Goal: Task Accomplishment & Management: Complete application form

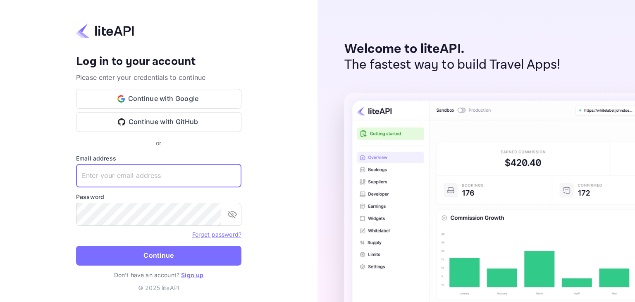
click at [215, 175] on input "text" at bounding box center [158, 175] width 165 height 23
paste input "Support@reloc8usa.com"
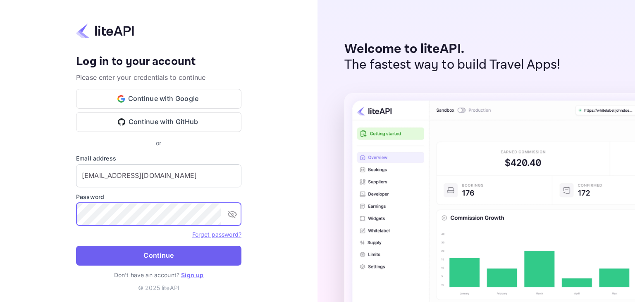
click at [137, 255] on button "Continue" at bounding box center [158, 255] width 165 height 20
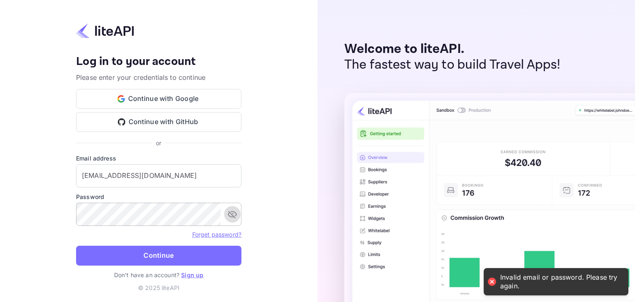
click at [235, 214] on icon "toggle password visibility" at bounding box center [232, 214] width 10 height 10
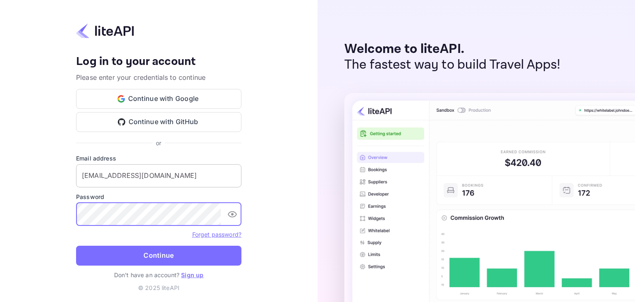
click at [84, 174] on input "Support@reloc8usa.com" at bounding box center [158, 175] width 165 height 23
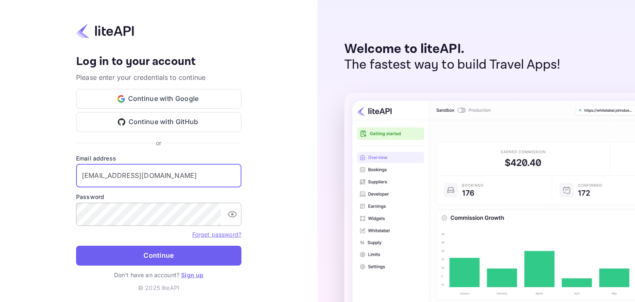
type input "support@reloc8usa.com"
click at [143, 255] on button "Continue" at bounding box center [158, 255] width 165 height 20
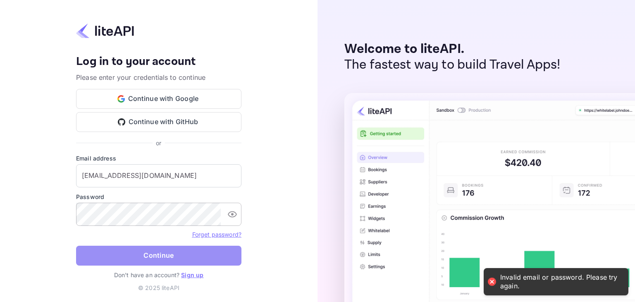
click at [139, 254] on button "Continue" at bounding box center [158, 255] width 165 height 20
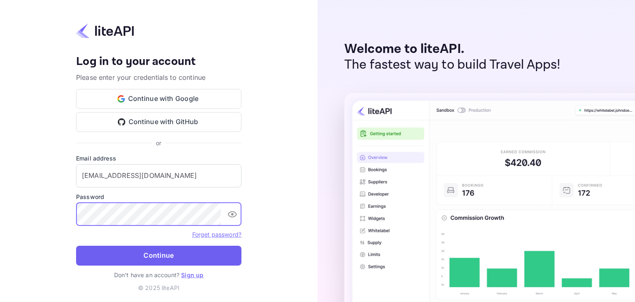
click at [112, 250] on button "Continue" at bounding box center [158, 255] width 165 height 20
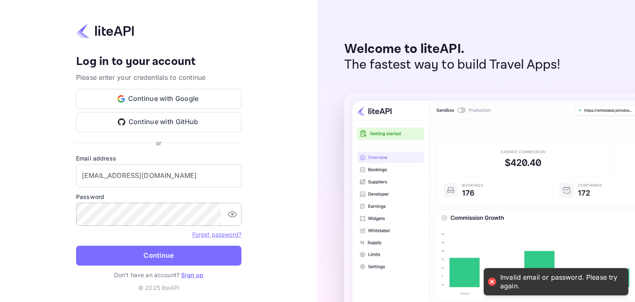
click at [25, 187] on div "Your account has been created successfully, a confirmation link has been sent t…" at bounding box center [158, 151] width 317 height 302
click at [233, 215] on icon "toggle password visibility" at bounding box center [232, 214] width 10 height 10
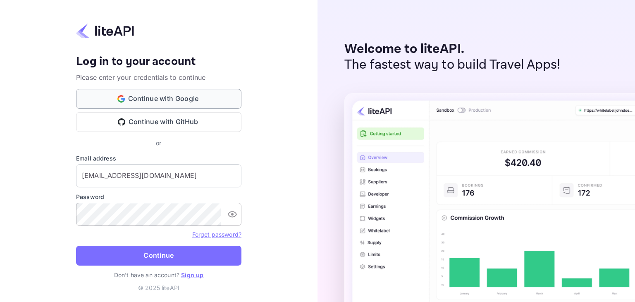
click at [184, 100] on button "Continue with Google" at bounding box center [158, 99] width 165 height 20
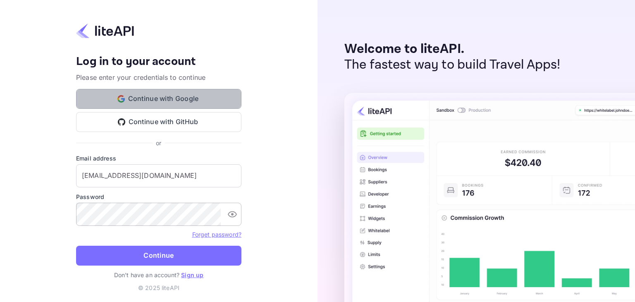
click at [195, 98] on button "Continue with Google" at bounding box center [158, 99] width 165 height 20
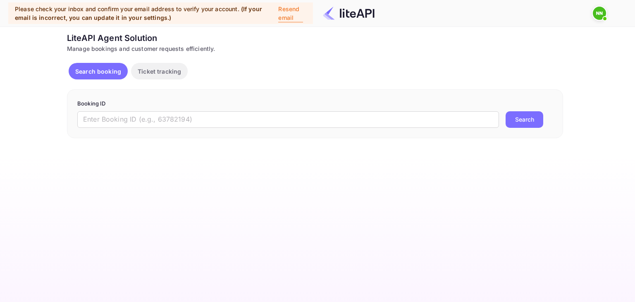
click at [598, 12] on img at bounding box center [598, 13] width 13 height 13
click at [598, 12] on div at bounding box center [317, 151] width 635 height 302
click at [151, 68] on p "Ticket tracking" at bounding box center [159, 71] width 43 height 9
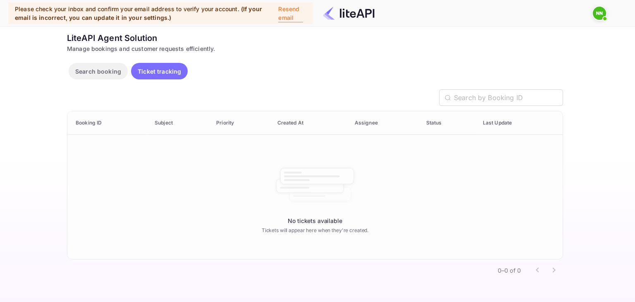
click at [81, 71] on p "Search booking" at bounding box center [98, 71] width 46 height 9
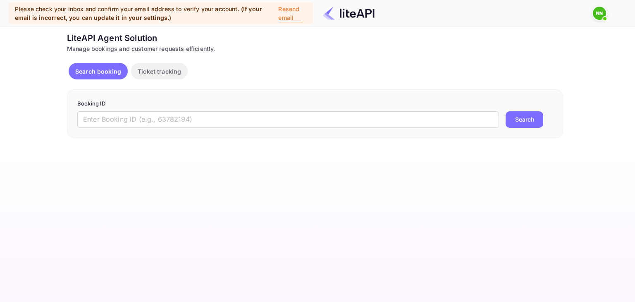
click at [289, 15] on p "Resend email" at bounding box center [290, 14] width 24 height 18
click at [348, 12] on img at bounding box center [349, 13] width 52 height 13
click at [278, 54] on div "LiteAPI Agent Solution Manage bookings and customer requests efficiently. Searc…" at bounding box center [315, 85] width 496 height 106
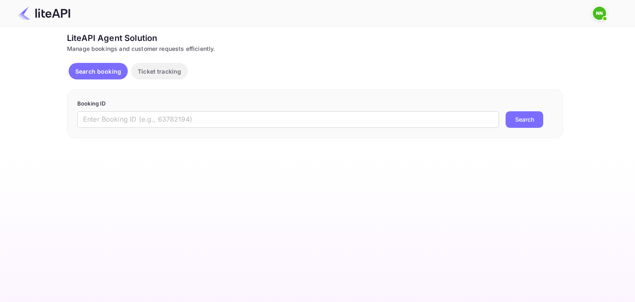
click at [596, 13] on img at bounding box center [598, 13] width 13 height 13
click at [145, 71] on div at bounding box center [317, 151] width 635 height 302
click at [101, 72] on p "Search booking" at bounding box center [98, 71] width 46 height 9
click at [304, 207] on main "Unsaved Changes Ticket Affiliate URL https://www.nuitee.com/ Business partner n…" at bounding box center [317, 164] width 635 height 275
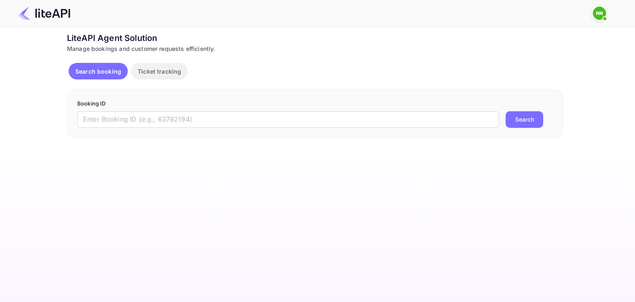
click at [247, 81] on div "Search booking Ticket tracking" at bounding box center [315, 73] width 496 height 20
click at [160, 71] on p "Ticket tracking" at bounding box center [159, 71] width 43 height 9
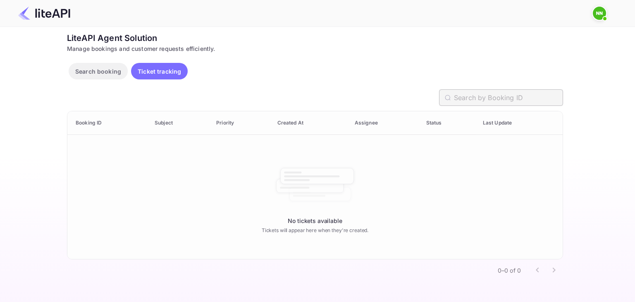
click at [471, 96] on input "text" at bounding box center [508, 97] width 109 height 17
drag, startPoint x: 309, startPoint y: 214, endPoint x: 544, endPoint y: 100, distance: 261.8
click at [309, 214] on div "No tickets available Tickets will appear here when they're created." at bounding box center [314, 197] width 495 height 124
click at [604, 16] on span at bounding box center [604, 18] width 8 height 8
click at [53, 14] on div at bounding box center [317, 151] width 635 height 302
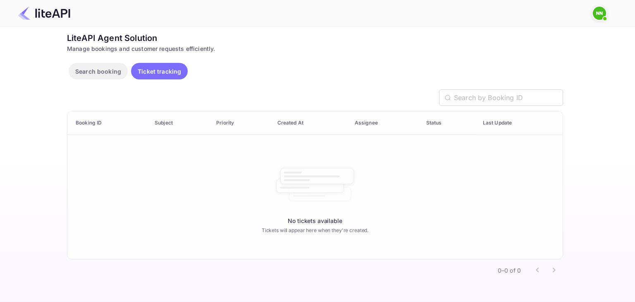
click at [355, 69] on div "Search booking Ticket tracking" at bounding box center [315, 73] width 496 height 20
click at [357, 67] on div "Search booking Ticket tracking" at bounding box center [315, 73] width 496 height 20
click at [341, 78] on div "Search booking Ticket tracking" at bounding box center [315, 73] width 496 height 20
click at [112, 70] on p "Search booking" at bounding box center [98, 71] width 46 height 9
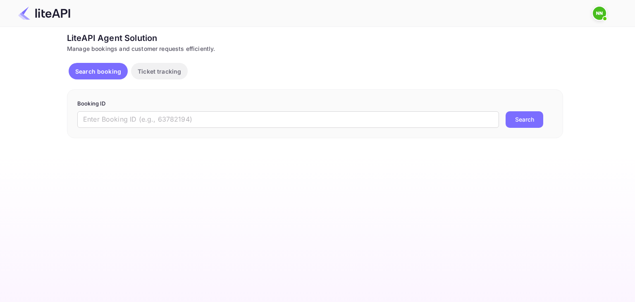
click at [307, 63] on div "Search booking Ticket tracking" at bounding box center [315, 73] width 496 height 20
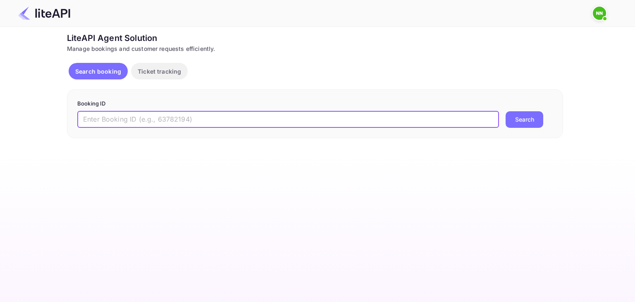
click at [172, 119] on input "text" at bounding box center [287, 119] width 421 height 17
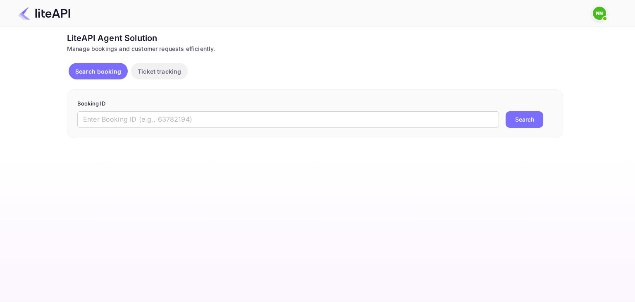
click at [162, 47] on div "Manage bookings and customer requests efficiently." at bounding box center [315, 48] width 496 height 9
click at [598, 17] on img at bounding box center [598, 13] width 13 height 13
click at [28, 14] on div at bounding box center [317, 151] width 635 height 302
click at [45, 10] on img at bounding box center [44, 13] width 52 height 13
click at [64, 45] on div "Ticket Affiliate URL https://www.nuitee.com/ Business partner name Nuitee Trave…" at bounding box center [315, 85] width 610 height 106
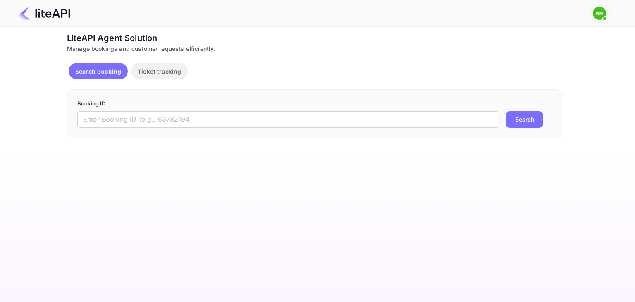
click at [208, 33] on div "LiteAPI Agent Solution" at bounding box center [315, 38] width 496 height 12
click at [618, 15] on div at bounding box center [313, 13] width 611 height 25
click at [596, 14] on img at bounding box center [598, 13] width 13 height 13
click at [532, 40] on img at bounding box center [526, 41] width 15 height 15
click at [531, 40] on img at bounding box center [526, 41] width 15 height 15
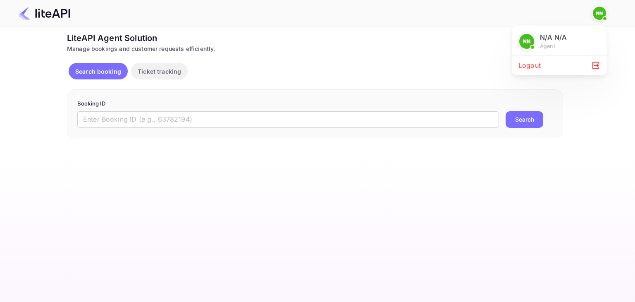
click at [525, 42] on img at bounding box center [526, 41] width 15 height 15
click at [554, 42] on p "agent" at bounding box center [546, 46] width 15 height 8
click at [547, 48] on p "agent" at bounding box center [546, 46] width 15 height 8
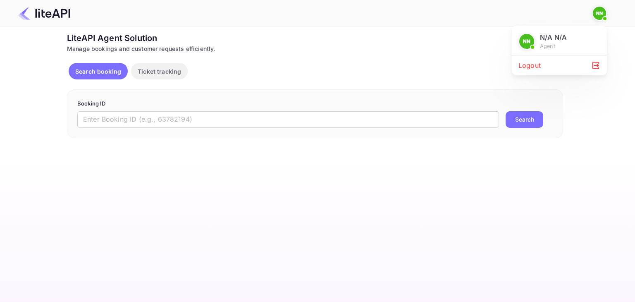
click at [549, 39] on p "N/A N/A" at bounding box center [552, 37] width 27 height 10
click at [414, 195] on div at bounding box center [317, 151] width 635 height 302
click at [171, 72] on p "Ticket tracking" at bounding box center [159, 71] width 43 height 9
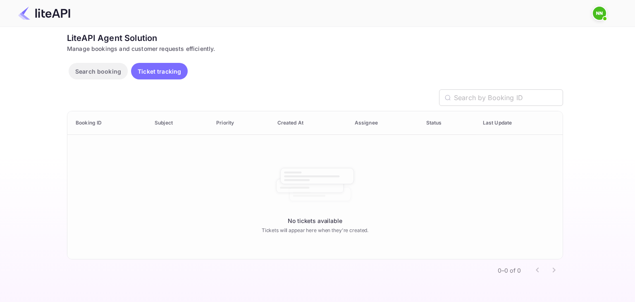
click at [171, 72] on p "Ticket tracking" at bounding box center [159, 71] width 43 height 9
click at [264, 80] on div "Search booking Ticket tracking" at bounding box center [315, 73] width 496 height 20
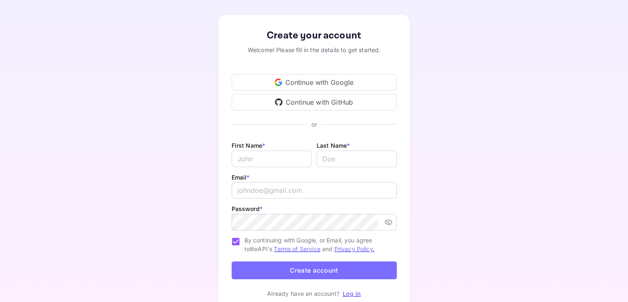
scroll to position [21, 0]
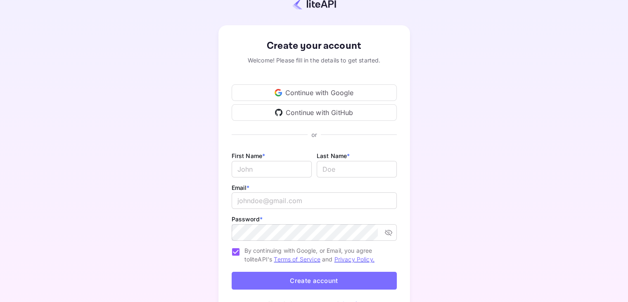
click at [308, 86] on div "Continue with Google" at bounding box center [314, 92] width 165 height 17
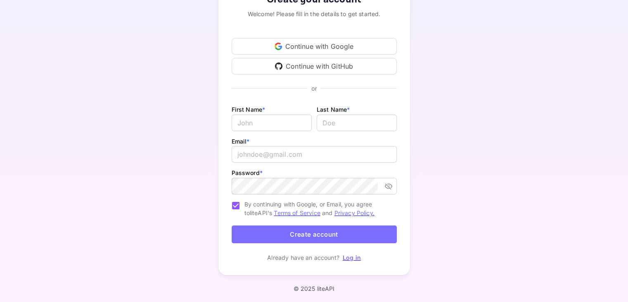
scroll to position [67, 0]
click at [352, 257] on link "Log in" at bounding box center [352, 256] width 18 height 7
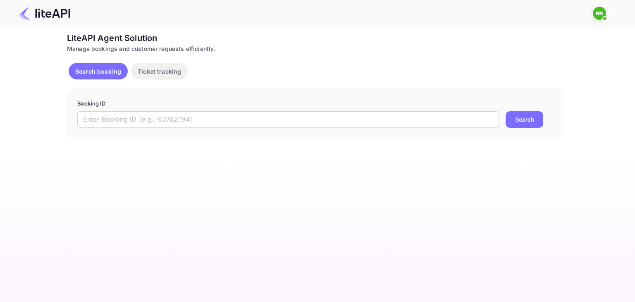
click at [187, 219] on main "Signing in with google... Unsaved Changes Ticket Affiliate URL [URL][DOMAIN_NAM…" at bounding box center [317, 164] width 635 height 275
click at [277, 199] on main "Signing in with google... Unsaved Changes Ticket Affiliate URL [URL][DOMAIN_NAM…" at bounding box center [317, 164] width 635 height 275
click at [147, 69] on p "Ticket tracking" at bounding box center [159, 71] width 43 height 9
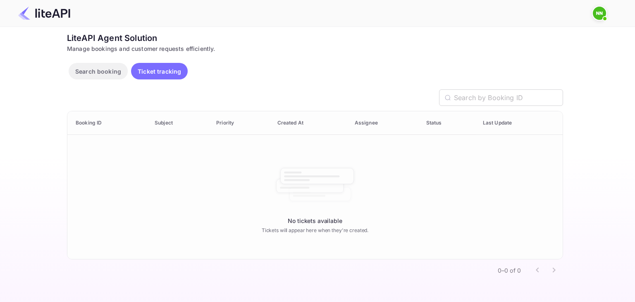
click at [97, 71] on p "Search booking" at bounding box center [98, 71] width 46 height 9
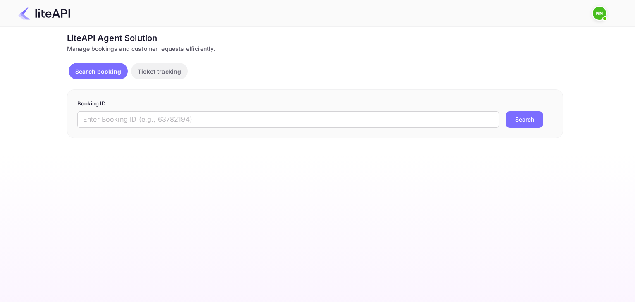
click at [93, 37] on div "LiteAPI Agent Solution" at bounding box center [315, 38] width 496 height 12
click at [69, 41] on div "LiteAPI Agent Solution" at bounding box center [315, 38] width 496 height 12
drag, startPoint x: 71, startPoint y: 49, endPoint x: 207, endPoint y: 38, distance: 136.3
click at [207, 38] on div "LiteAPI Agent Solution Manage bookings and customer requests efficiently. Searc…" at bounding box center [315, 85] width 496 height 106
click at [210, 45] on div "Manage bookings and customer requests efficiently." at bounding box center [315, 48] width 496 height 9
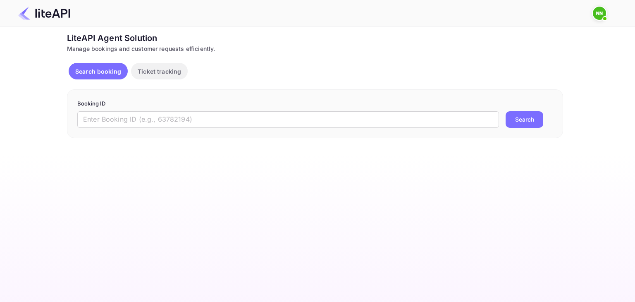
click at [93, 47] on div "Manage bookings and customer requests efficiently." at bounding box center [315, 48] width 496 height 9
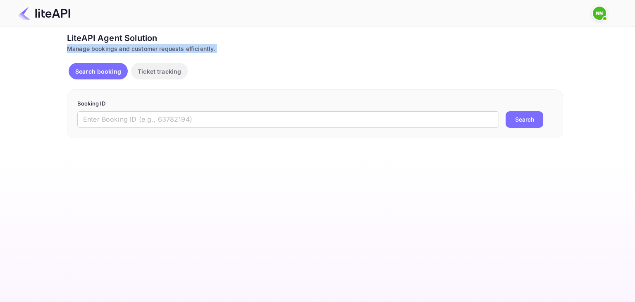
click at [93, 47] on div "Manage bookings and customer requests efficiently." at bounding box center [315, 48] width 496 height 9
click at [596, 15] on img at bounding box center [598, 13] width 13 height 13
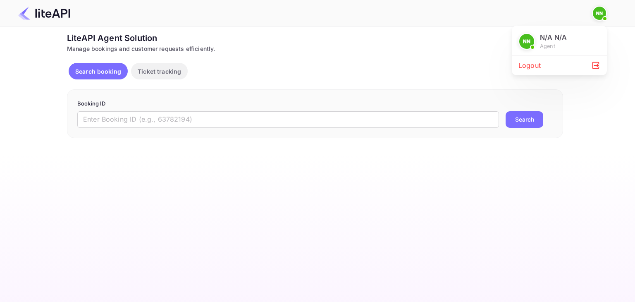
click at [543, 50] on p "agent" at bounding box center [546, 46] width 15 height 8
click at [549, 38] on p "N/A N/A" at bounding box center [552, 37] width 27 height 10
click at [593, 63] on icon at bounding box center [595, 65] width 9 height 9
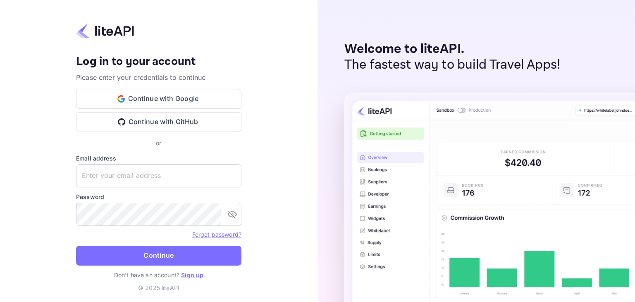
click at [193, 276] on link "Sign up" at bounding box center [192, 274] width 22 height 7
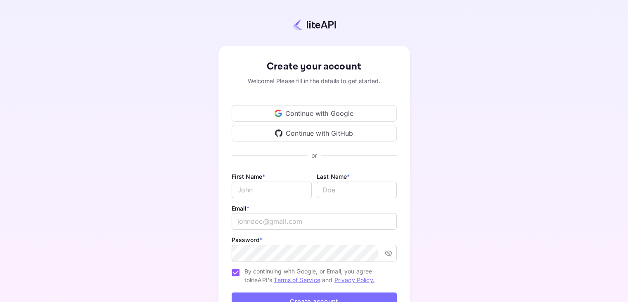
click at [312, 110] on div "Continue with Google" at bounding box center [314, 113] width 165 height 17
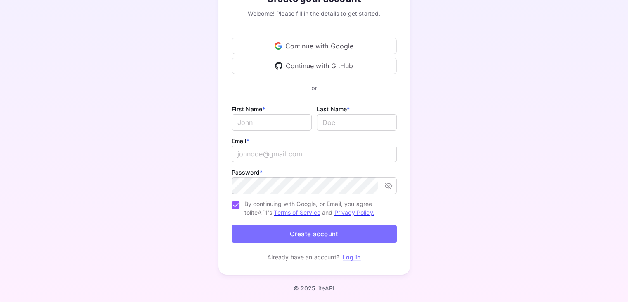
click at [355, 259] on link "Log in" at bounding box center [352, 256] width 18 height 7
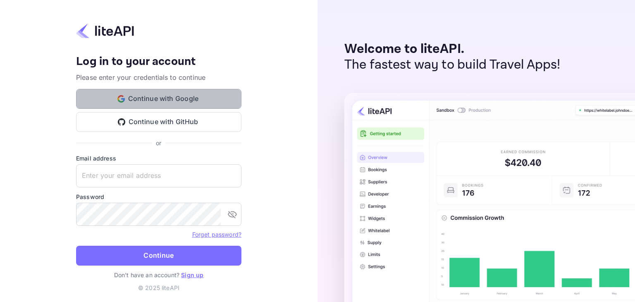
click at [142, 97] on button "Continue with Google" at bounding box center [158, 99] width 165 height 20
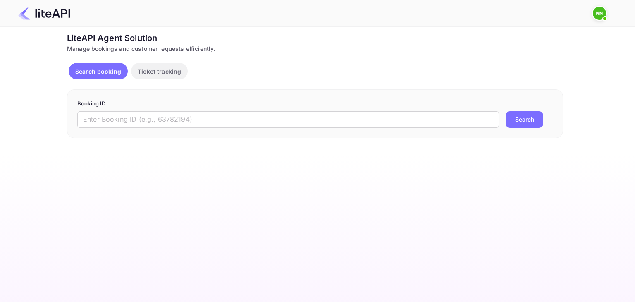
click at [598, 17] on img at bounding box center [598, 13] width 13 height 13
click at [547, 39] on p "N/A N/A" at bounding box center [552, 37] width 27 height 10
click at [97, 71] on div at bounding box center [317, 151] width 635 height 302
click at [529, 115] on button "Search" at bounding box center [524, 119] width 38 height 17
click at [382, 121] on input "text" at bounding box center [287, 119] width 421 height 17
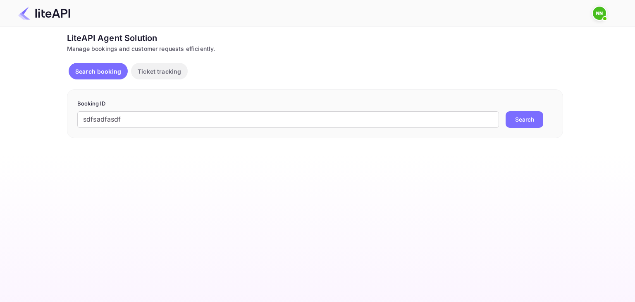
click at [530, 111] on button "Search" at bounding box center [524, 119] width 38 height 17
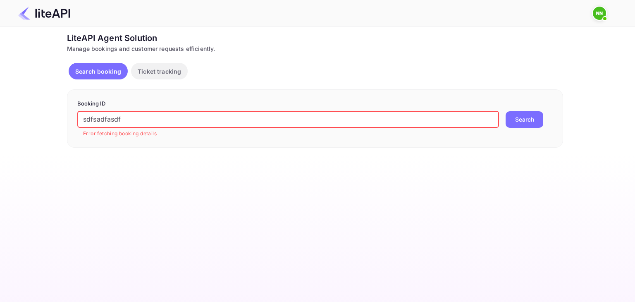
drag, startPoint x: 142, startPoint y: 118, endPoint x: 67, endPoint y: 118, distance: 75.2
click at [67, 118] on div "Booking ID sdfsadfasdf ​ Error fetching booking details Search" at bounding box center [315, 118] width 496 height 58
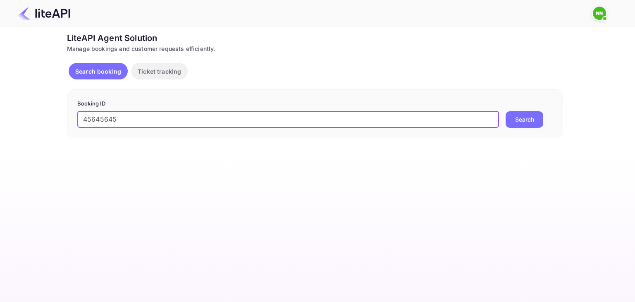
type input "45645645"
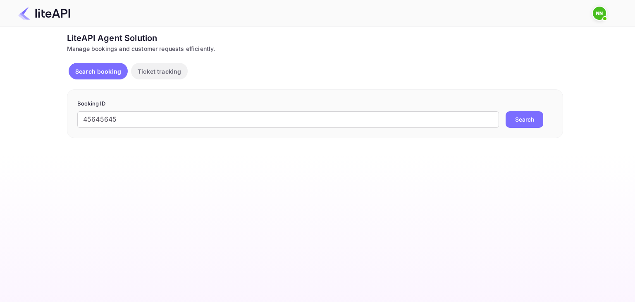
click at [516, 120] on button "Search" at bounding box center [524, 119] width 38 height 17
click at [146, 67] on p "Ticket tracking" at bounding box center [159, 71] width 43 height 9
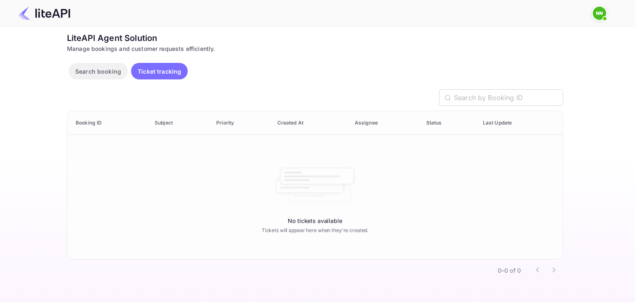
click at [118, 164] on div "No tickets available Tickets will appear here when they're created." at bounding box center [314, 197] width 495 height 124
click at [217, 74] on div "Search booking Ticket tracking" at bounding box center [315, 73] width 496 height 20
click at [83, 42] on div "LiteAPI Agent Solution" at bounding box center [315, 38] width 496 height 12
click at [49, 15] on img at bounding box center [44, 13] width 52 height 13
click at [166, 18] on div at bounding box center [313, 13] width 611 height 25
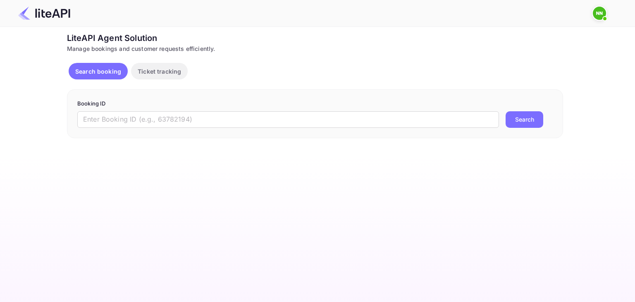
click at [597, 8] on img at bounding box center [598, 13] width 13 height 13
click at [593, 65] on icon at bounding box center [595, 65] width 7 height 7
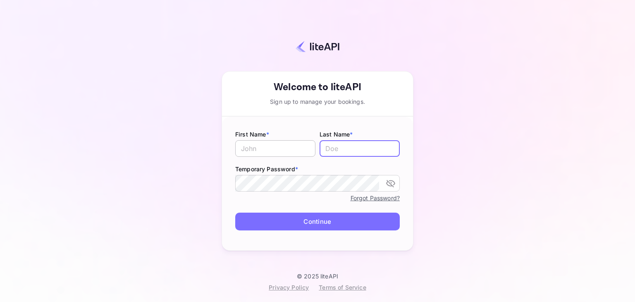
click at [288, 143] on input "text" at bounding box center [275, 148] width 80 height 17
type input "Sandeep"
type input "[PERSON_NAME]"
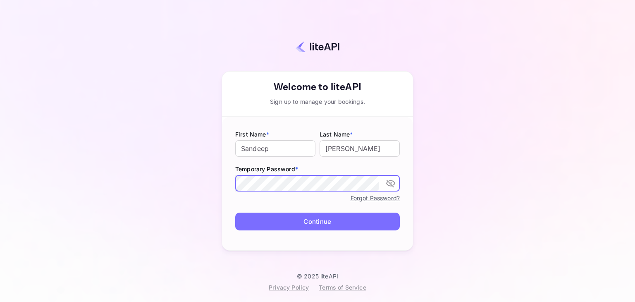
click at [391, 184] on icon "toggle password visibility" at bounding box center [390, 183] width 9 height 7
click at [313, 231] on form "First Name * [PERSON_NAME] ​ Last Name * [PERSON_NAME] ​ Temporary Password * ​…" at bounding box center [317, 182] width 191 height 133
click at [315, 222] on button "Continue" at bounding box center [317, 221] width 164 height 18
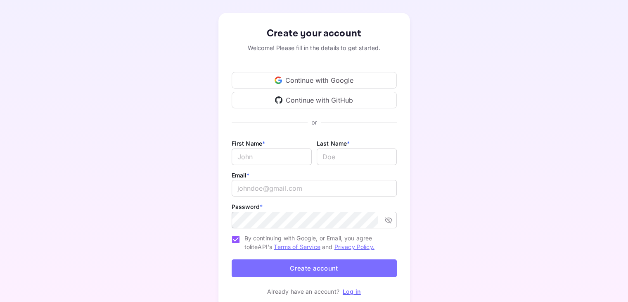
scroll to position [33, 0]
click at [325, 80] on div "Continue with Google" at bounding box center [314, 79] width 165 height 17
